Goal: Navigation & Orientation: Find specific page/section

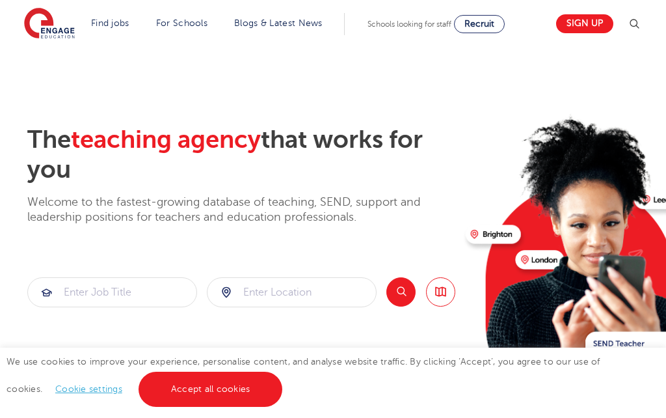
click at [491, 27] on span "Recruit" at bounding box center [480, 24] width 30 height 10
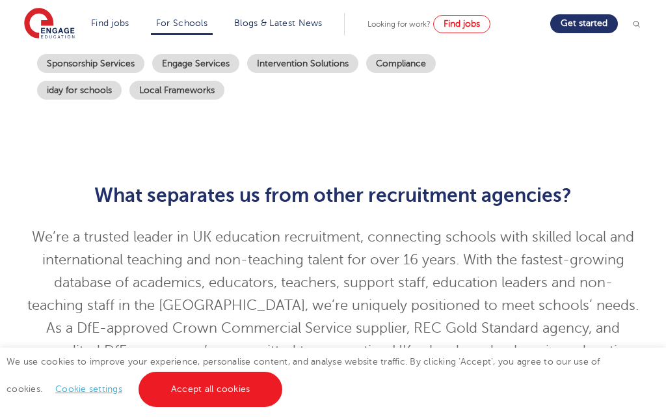
scroll to position [305, 0]
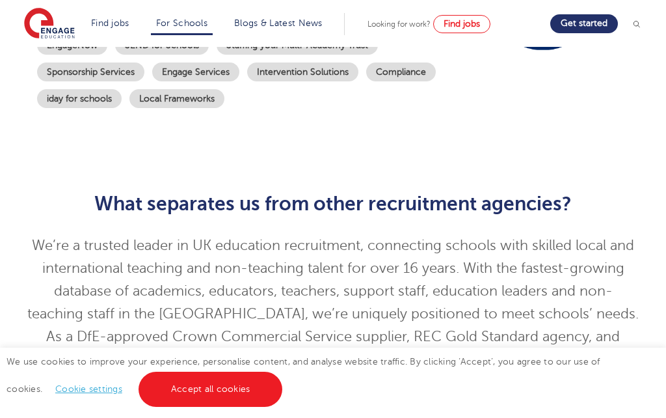
click at [44, 23] on img at bounding box center [49, 24] width 51 height 33
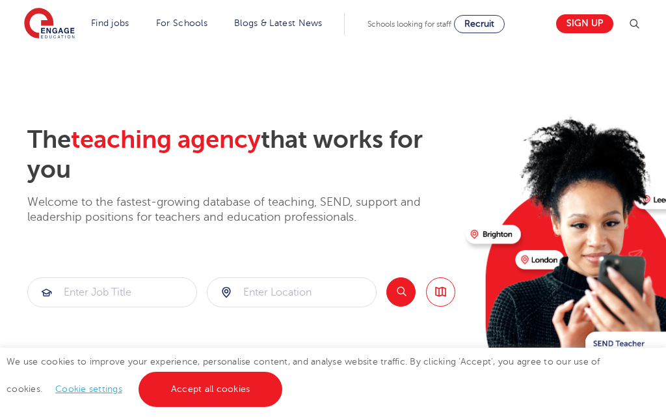
click at [55, 395] on div "We use cookies to improve your experience, personalise content, and analyse web…" at bounding box center [333, 382] width 666 height 70
click at [55, 394] on link "Cookie settings" at bounding box center [88, 389] width 67 height 10
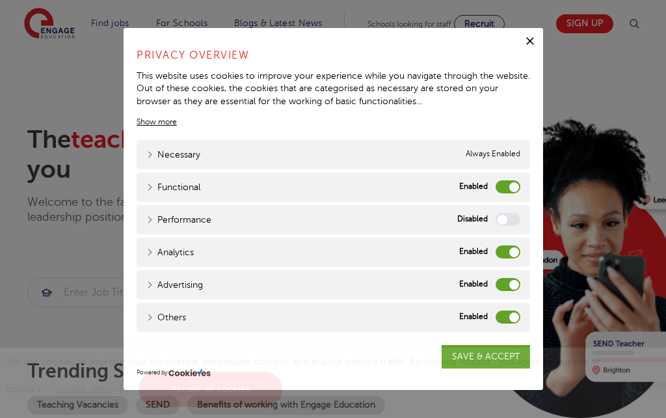
click at [499, 284] on label "Advertising" at bounding box center [508, 284] width 25 height 13
click at [0, 0] on input "Advertising" at bounding box center [0, 0] width 0 height 0
click at [500, 317] on label "Others" at bounding box center [508, 316] width 25 height 13
click at [0, 0] on input "Others" at bounding box center [0, 0] width 0 height 0
click at [495, 363] on span "We use cookies to improve your experience, personalise content, and analyse web…" at bounding box center [304, 375] width 594 height 37
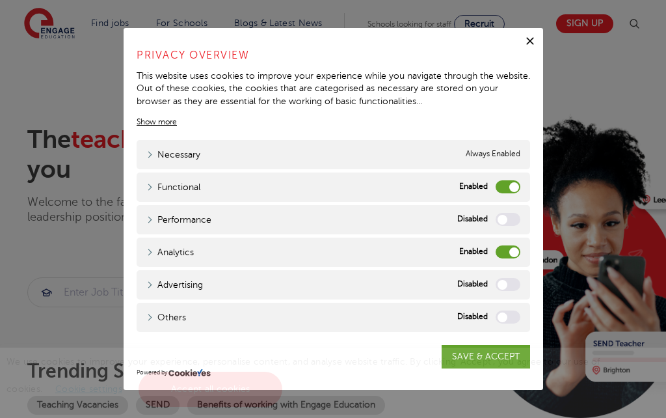
click at [483, 355] on div "We use cookies to improve your experience, personalise content, and analyse web…" at bounding box center [333, 382] width 666 height 70
click at [483, 363] on span "We use cookies to improve your experience, personalise content, and analyse web…" at bounding box center [304, 375] width 594 height 37
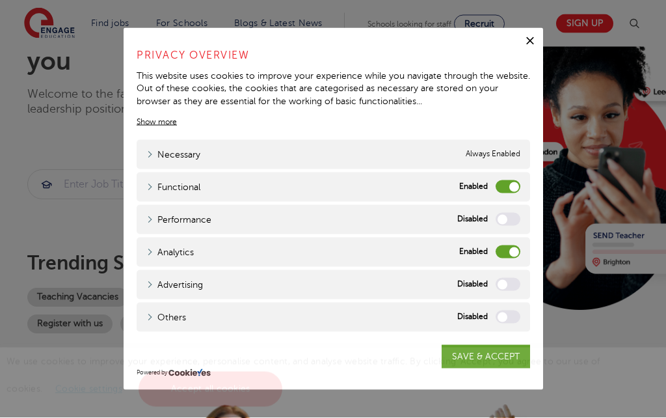
scroll to position [108, 0]
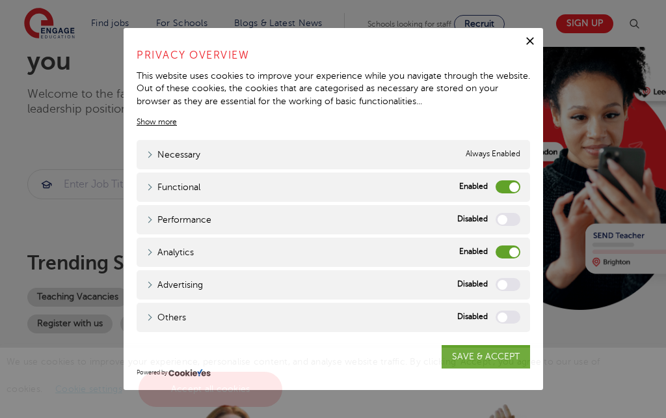
click at [498, 368] on link "SAVE & ACCEPT" at bounding box center [486, 356] width 88 height 23
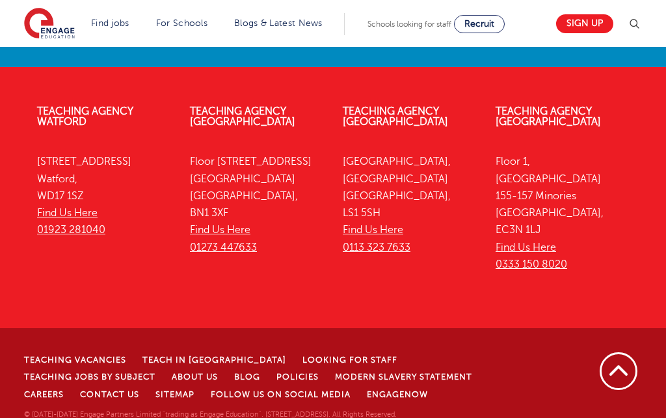
scroll to position [3485, 0]
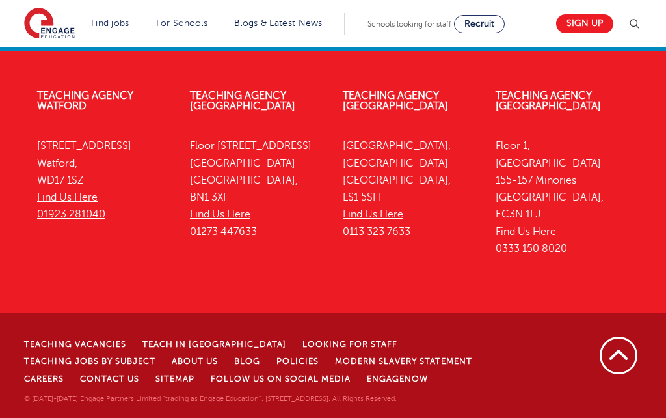
click at [64, 383] on link "Careers" at bounding box center [44, 378] width 40 height 9
